Goal: Task Accomplishment & Management: Use online tool/utility

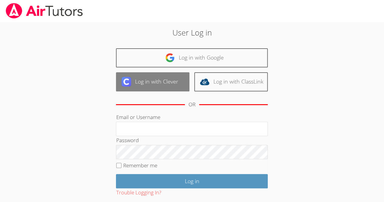
click at [163, 85] on link "Log in with Clever" at bounding box center [153, 81] width 74 height 19
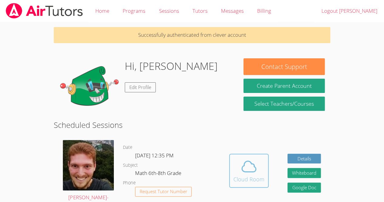
click at [251, 174] on icon at bounding box center [249, 166] width 17 height 17
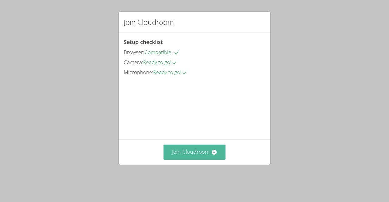
click at [200, 156] on button "Join Cloudroom" at bounding box center [194, 152] width 62 height 15
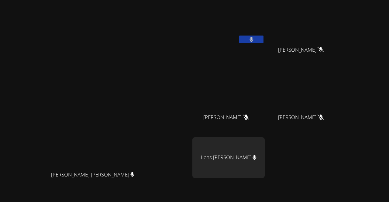
click at [253, 38] on icon at bounding box center [251, 39] width 4 height 5
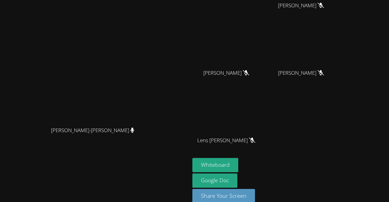
scroll to position [53, 0]
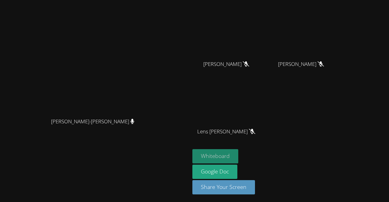
click at [238, 159] on button "Whiteboard" at bounding box center [215, 156] width 46 height 14
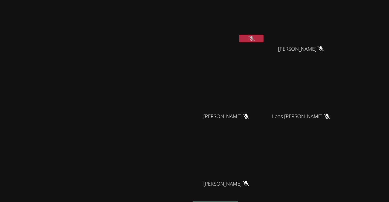
scroll to position [0, 0]
click at [141, 64] on video at bounding box center [95, 116] width 91 height 104
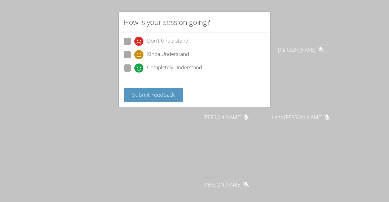
click at [158, 110] on div "How is your session going? Don't Understand Kinda Understand Completely Underst…" at bounding box center [194, 101] width 389 height 202
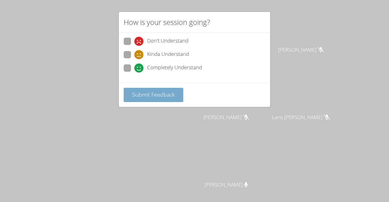
click at [143, 96] on span "Submit Feedback" at bounding box center [153, 94] width 43 height 7
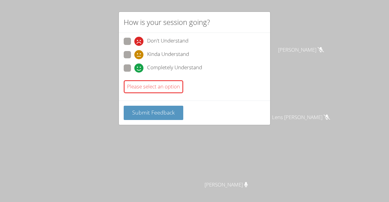
click at [134, 59] on span at bounding box center [134, 59] width 0 height 0
click at [134, 54] on input "Kinda Understand" at bounding box center [136, 53] width 5 height 5
radio input "true"
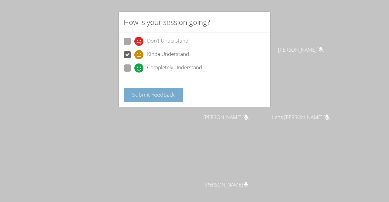
click at [133, 98] on button "Submit Feedback" at bounding box center [154, 95] width 60 height 14
